Goal: Find specific page/section: Find specific page/section

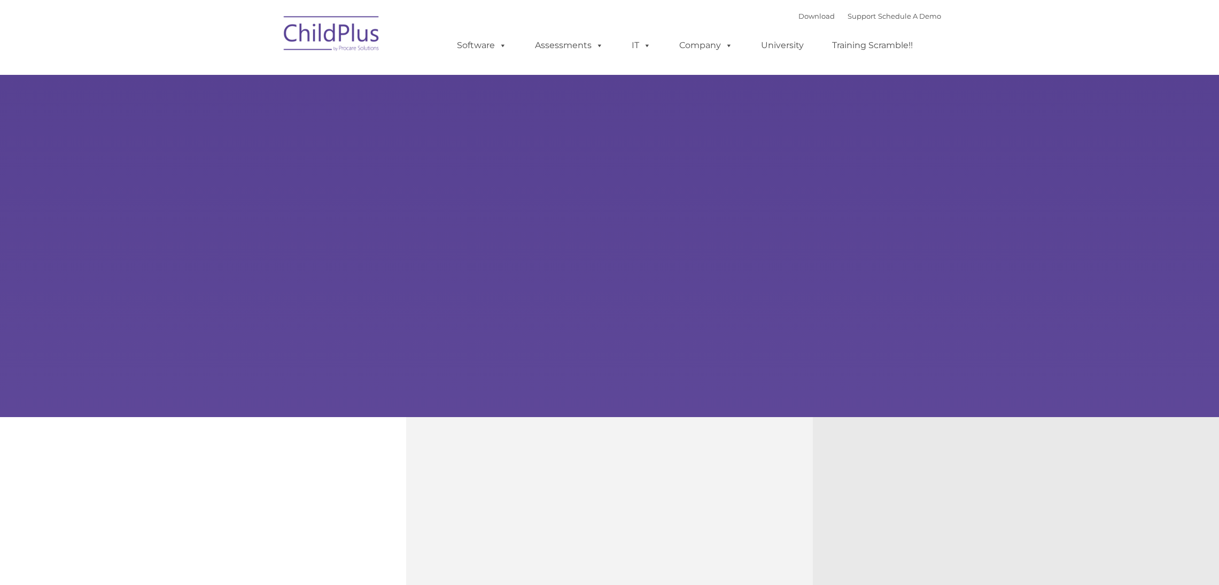
type input ""
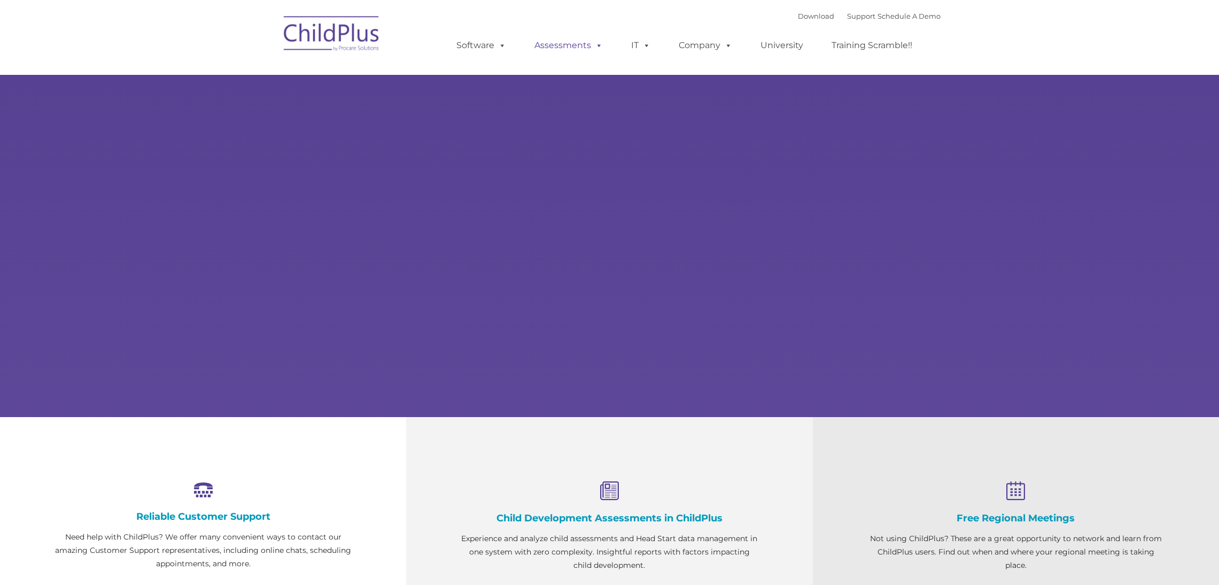
select select "MEDIUM"
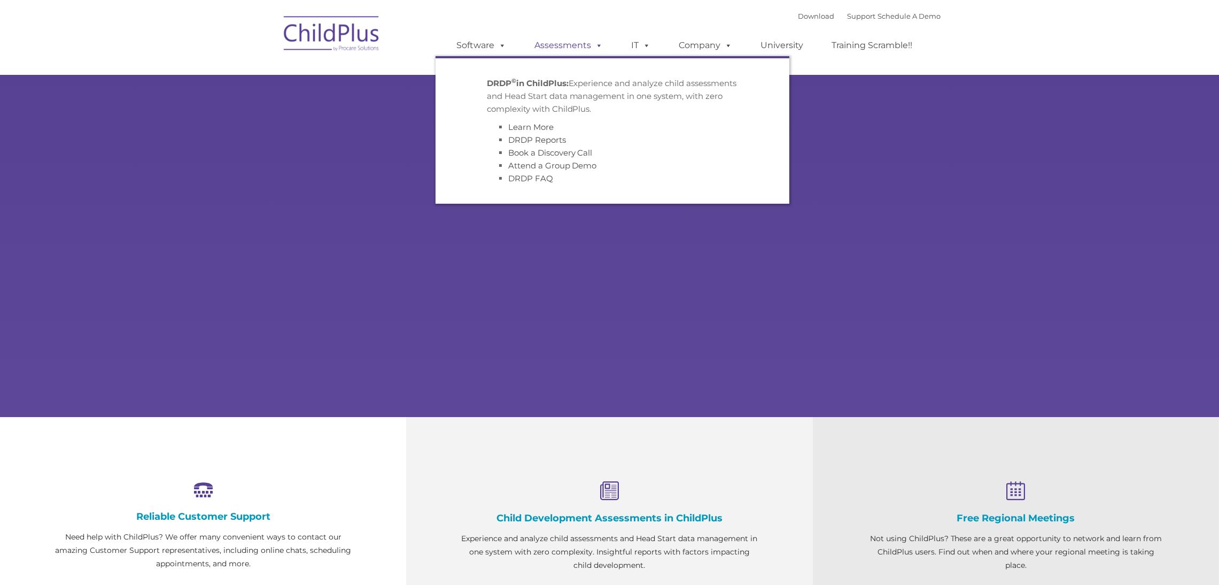
click at [569, 48] on link "Assessments" at bounding box center [569, 45] width 90 height 21
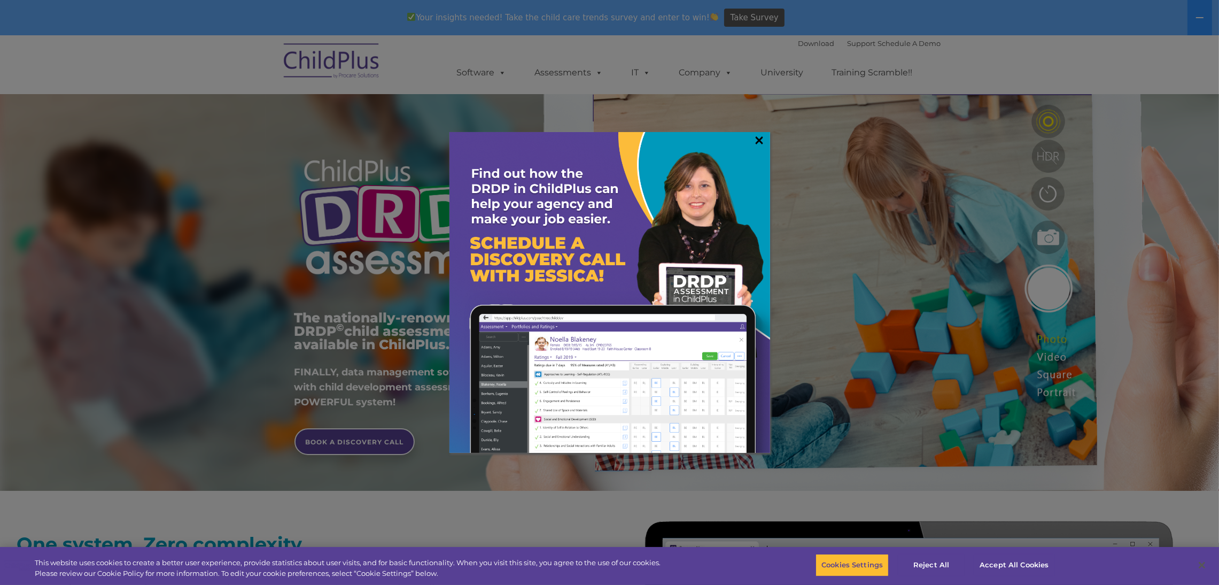
click at [764, 139] on link "×" at bounding box center [759, 140] width 12 height 11
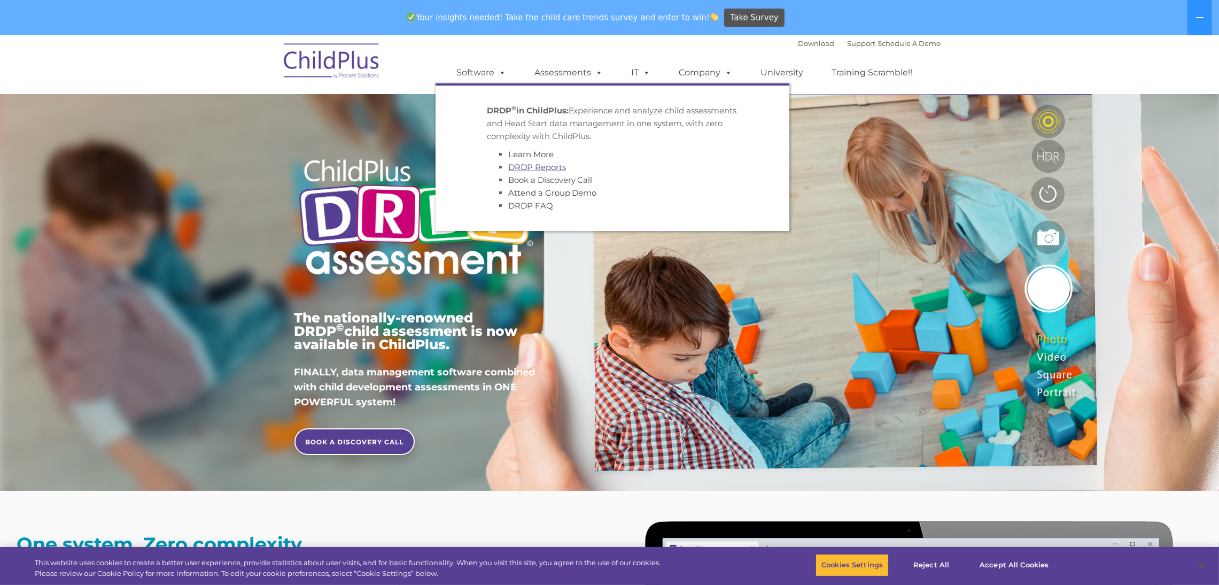
click at [543, 165] on link "DRDP Reports" at bounding box center [537, 167] width 58 height 10
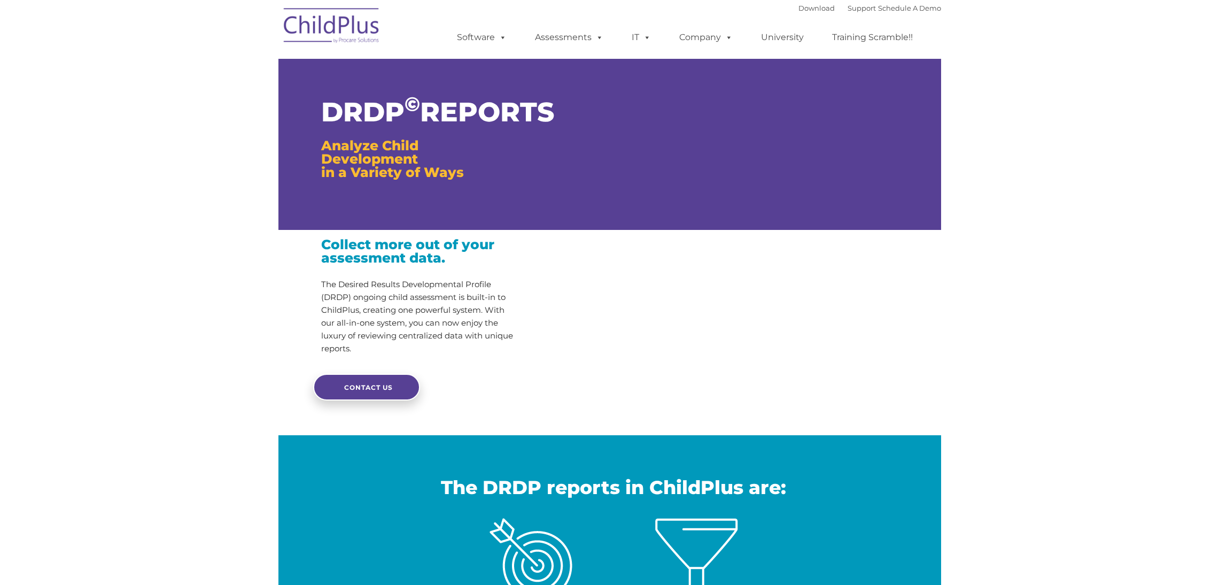
type input ""
